Goal: Navigation & Orientation: Go to known website

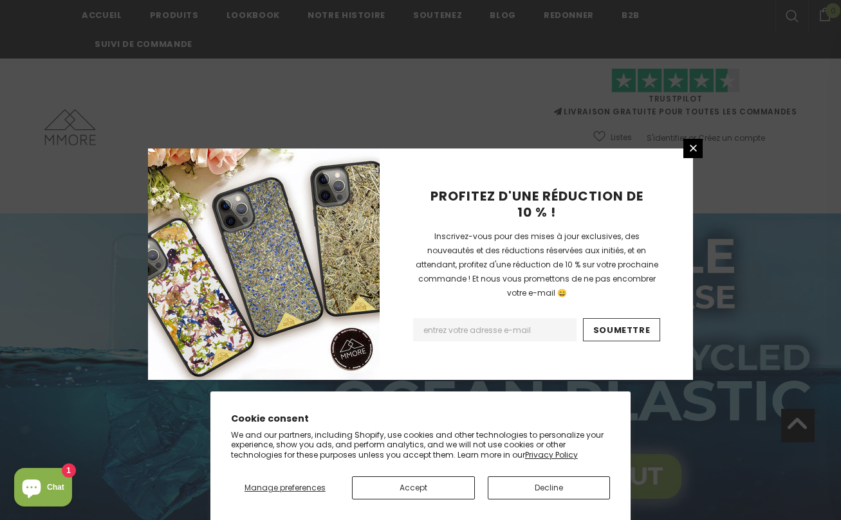
scroll to position [6285, 0]
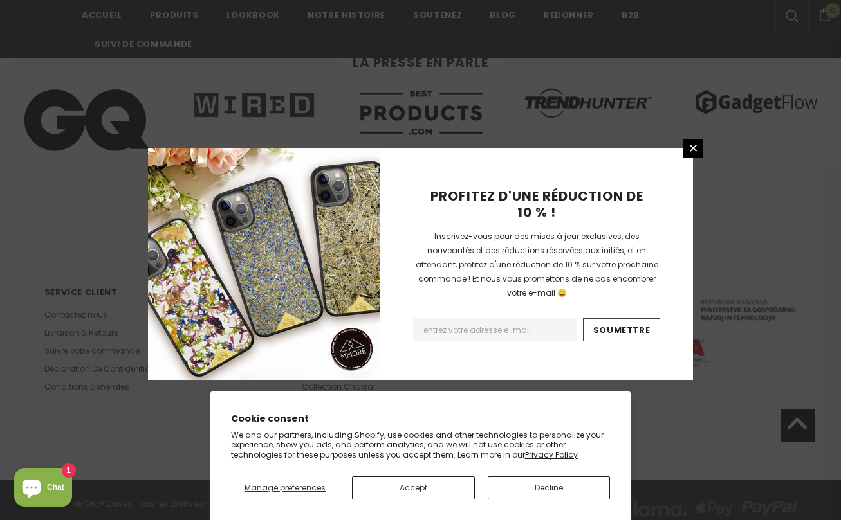
click at [420, 445] on p "We and our partners, including Shopify, use cookies and other technologies to p…" at bounding box center [420, 445] width 379 height 30
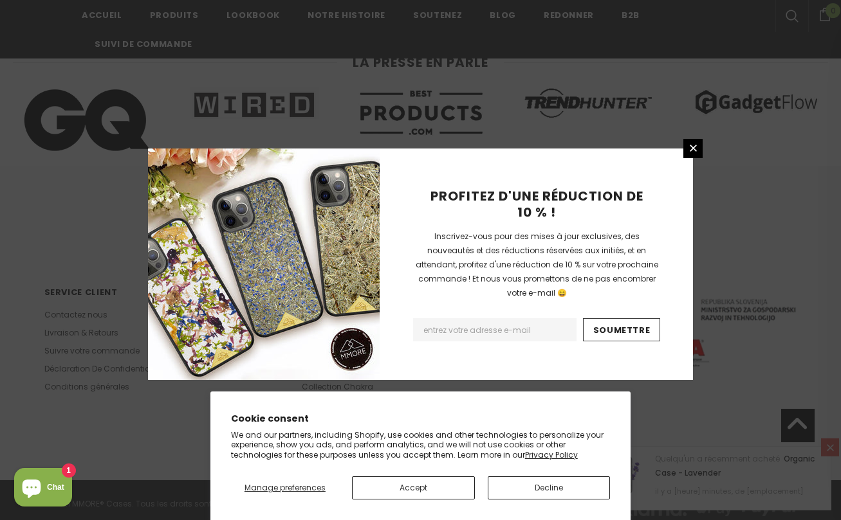
scroll to position [2108, 0]
